Goal: Task Accomplishment & Management: Use online tool/utility

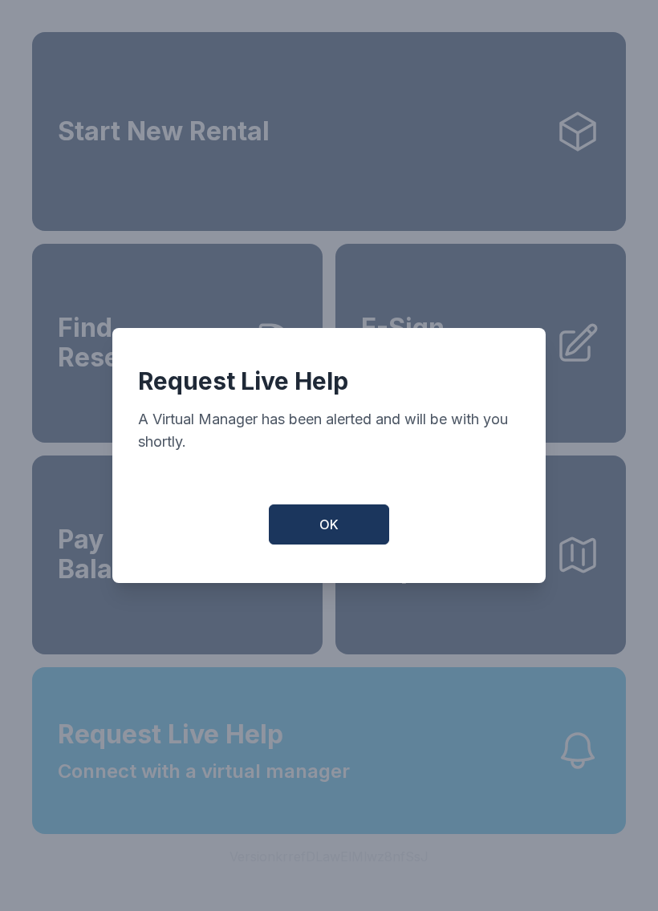
click at [342, 527] on button "OK" at bounding box center [329, 524] width 120 height 40
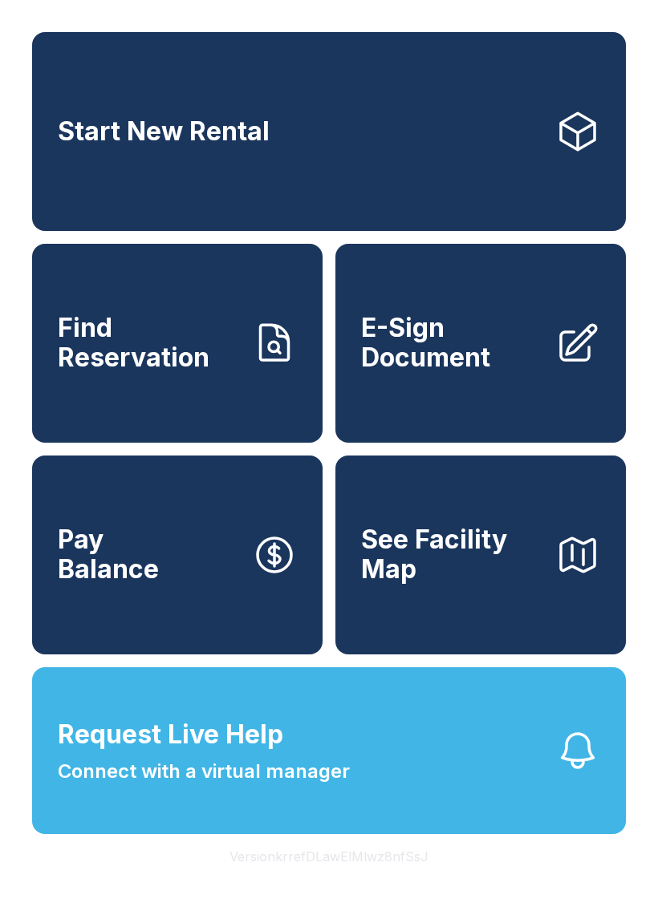
click at [334, 476] on div "Start New Rental Find Reservation E-Sign Document Pay Balance See Facility Map" at bounding box center [328, 343] width 593 height 622
click at [26, 790] on div "Start New Rental Find Reservation E-Sign Document Pay Balance See Facility Map …" at bounding box center [329, 455] width 658 height 911
click at [400, 879] on button "Version krrefDLawElMlwz8nfSsJ" at bounding box center [329, 856] width 225 height 45
click at [407, 910] on div "Start New Rental Find Reservation E-Sign Document Pay Balance See Facility Map …" at bounding box center [329, 455] width 658 height 911
click at [408, 879] on button "Version krrefDLawElMlwz8nfSsJ" at bounding box center [329, 856] width 225 height 45
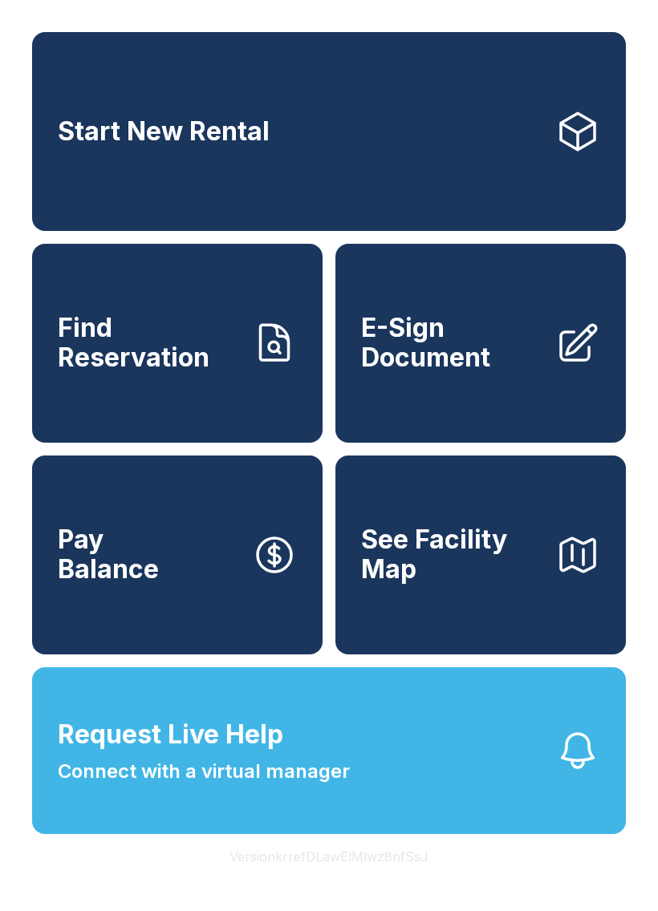
click at [479, 372] on span "E-Sign Document" at bounding box center [451, 343] width 181 height 59
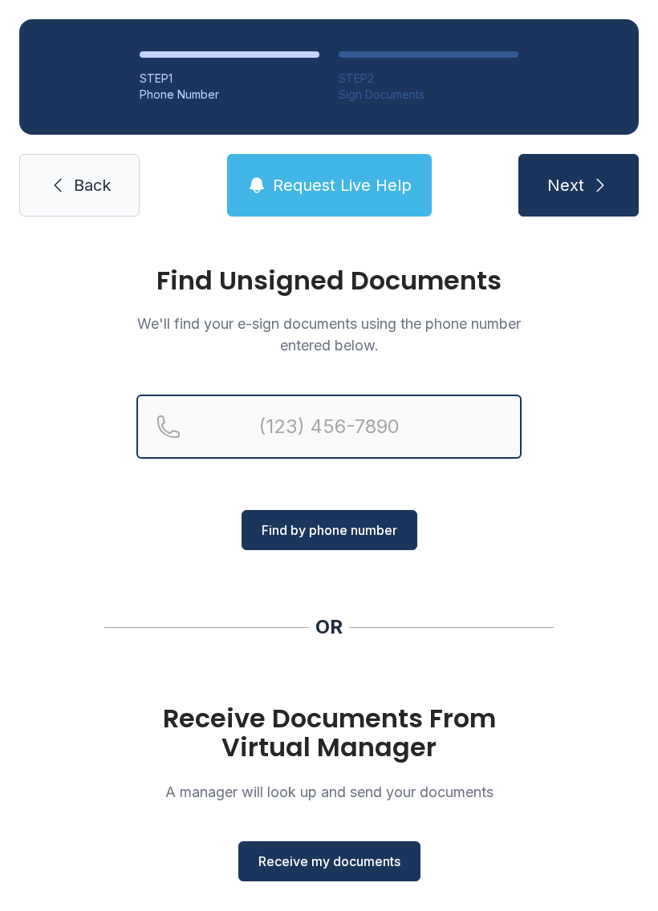
click at [318, 448] on input "Reservation phone number" at bounding box center [328, 427] width 385 height 64
type input "[PHONE_NUMBER]"
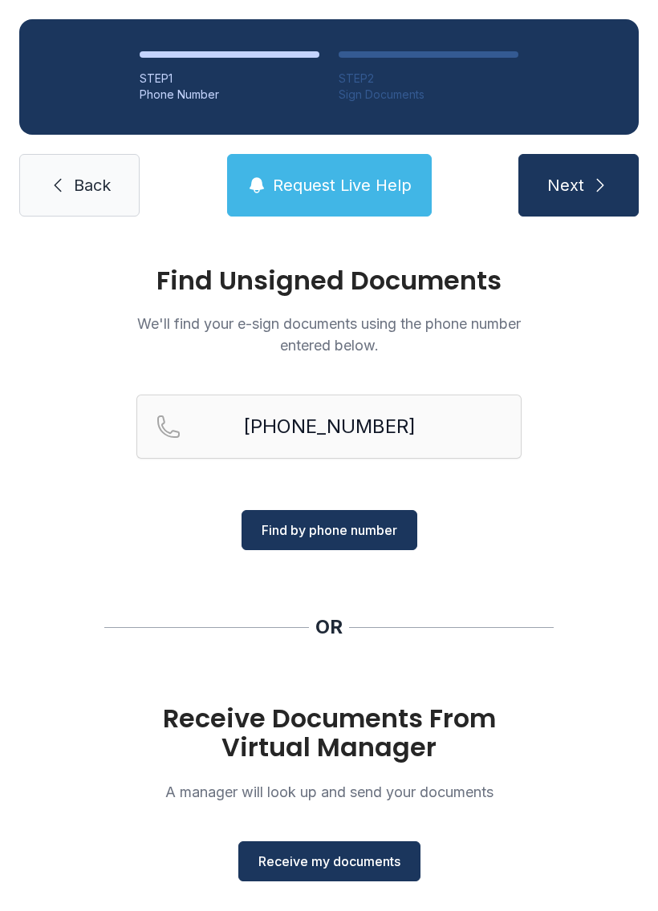
click at [372, 530] on span "Find by phone number" at bounding box center [329, 529] width 136 height 19
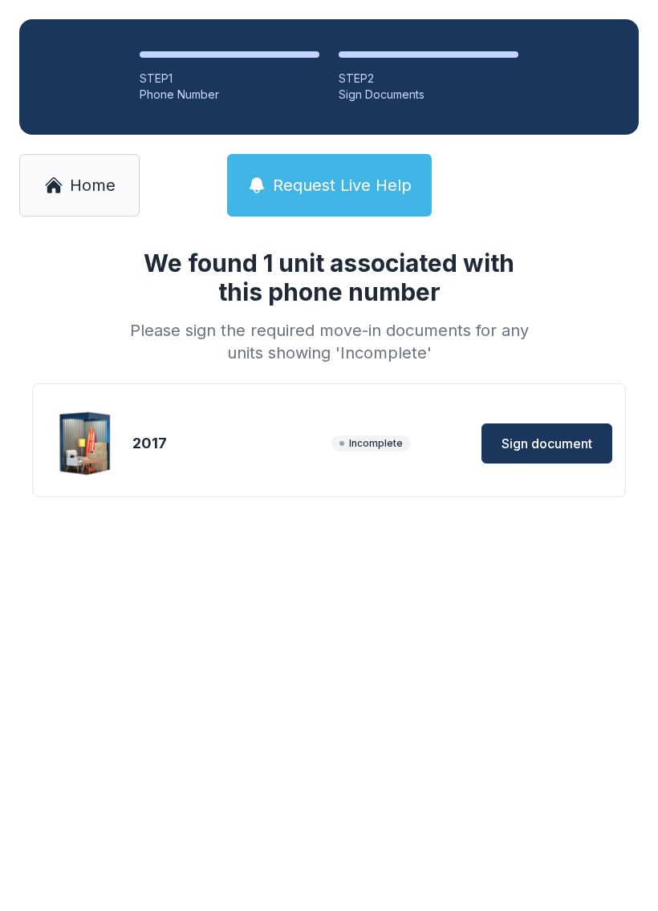
click at [558, 456] on button "Sign document" at bounding box center [546, 443] width 131 height 40
click at [74, 191] on span "Home" at bounding box center [93, 185] width 46 height 22
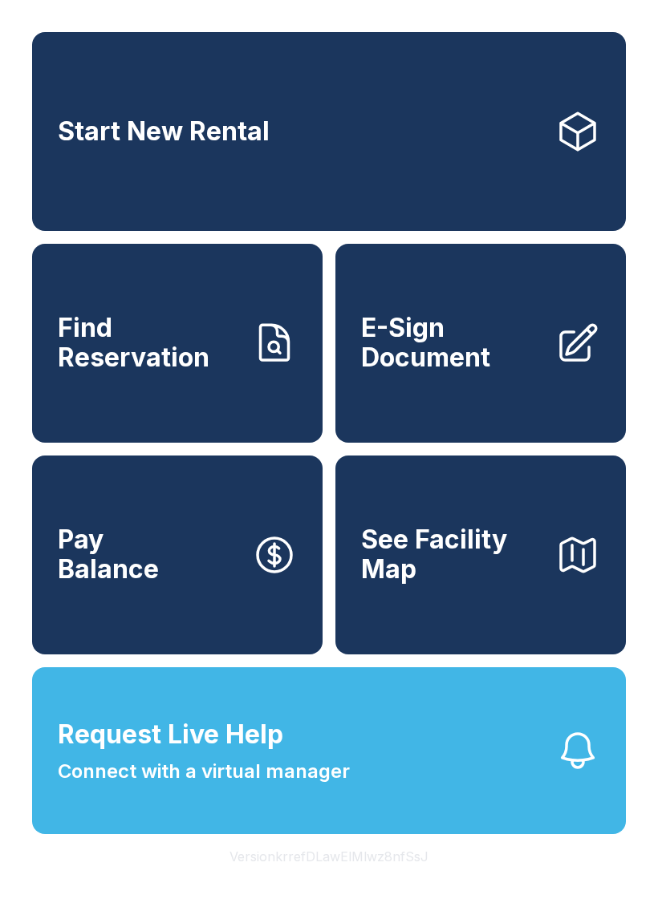
click at [484, 395] on link "E-Sign Document" at bounding box center [480, 343] width 290 height 199
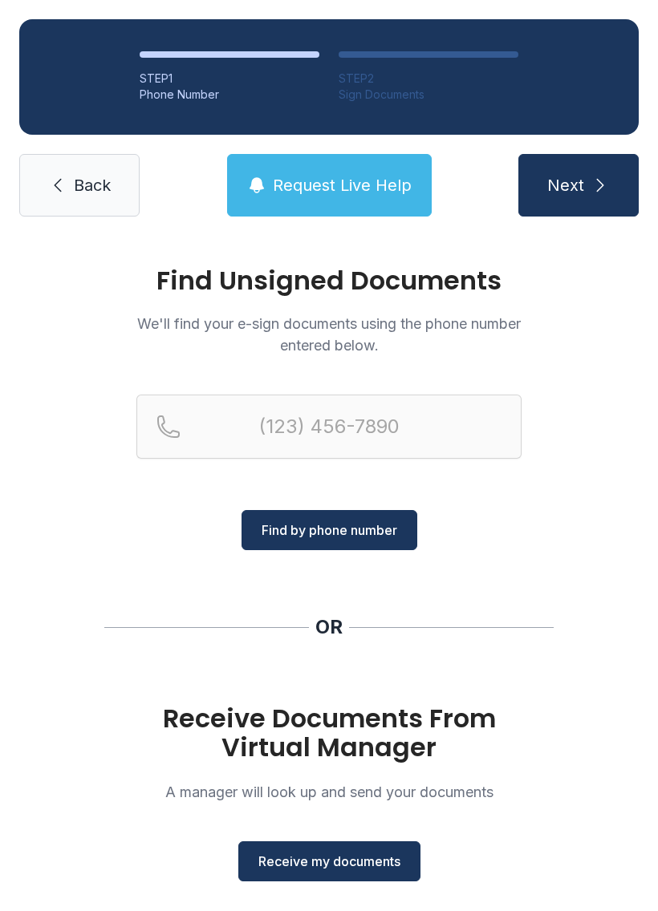
click at [344, 869] on span "Receive my documents" at bounding box center [329, 861] width 142 height 19
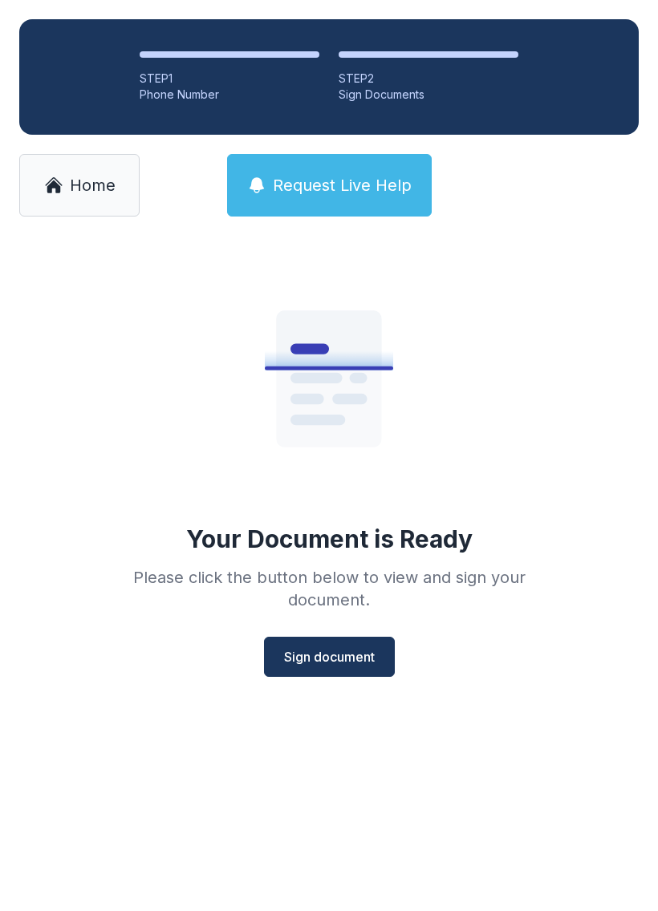
click at [314, 667] on button "Sign document" at bounding box center [329, 657] width 131 height 40
click at [98, 199] on link "Home" at bounding box center [79, 185] width 120 height 63
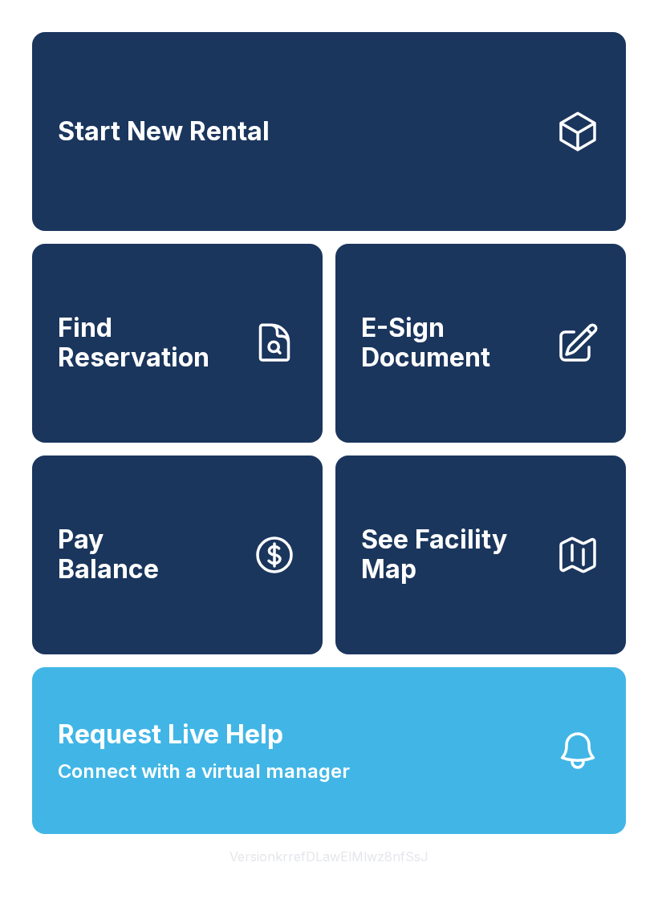
click at [476, 372] on span "E-Sign Document" at bounding box center [451, 343] width 181 height 59
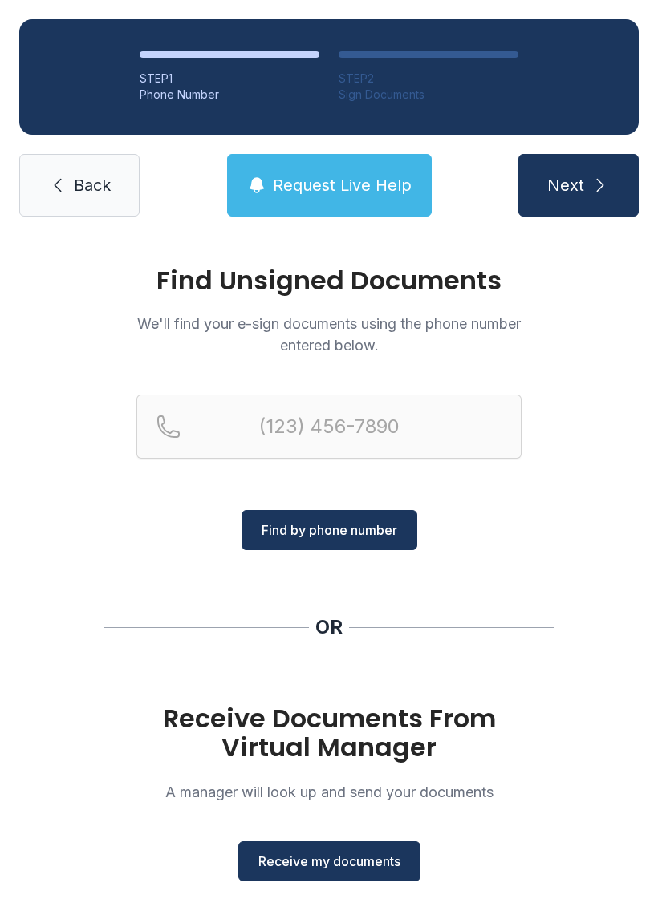
click at [318, 859] on span "Receive my documents" at bounding box center [329, 861] width 142 height 19
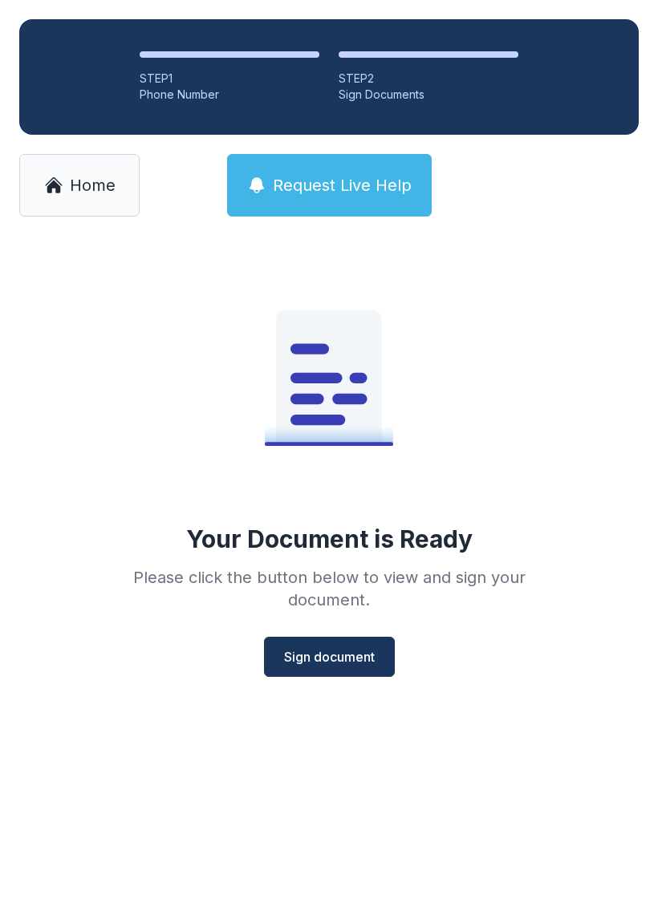
click at [357, 657] on span "Sign document" at bounding box center [329, 656] width 91 height 19
click at [91, 192] on span "Home" at bounding box center [93, 185] width 46 height 22
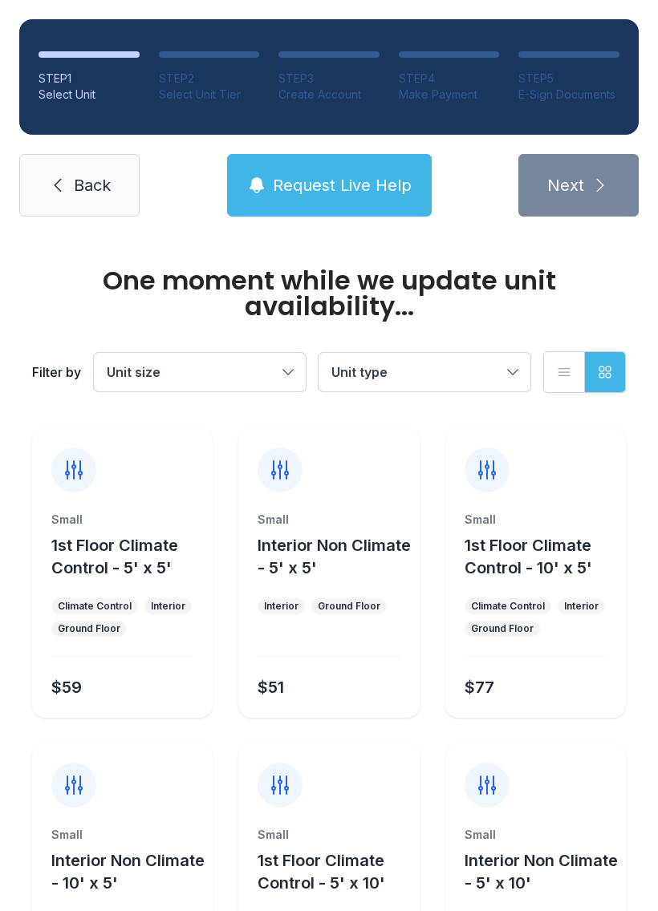
click at [79, 201] on link "Back" at bounding box center [79, 185] width 120 height 63
